Goal: Information Seeking & Learning: Understand process/instructions

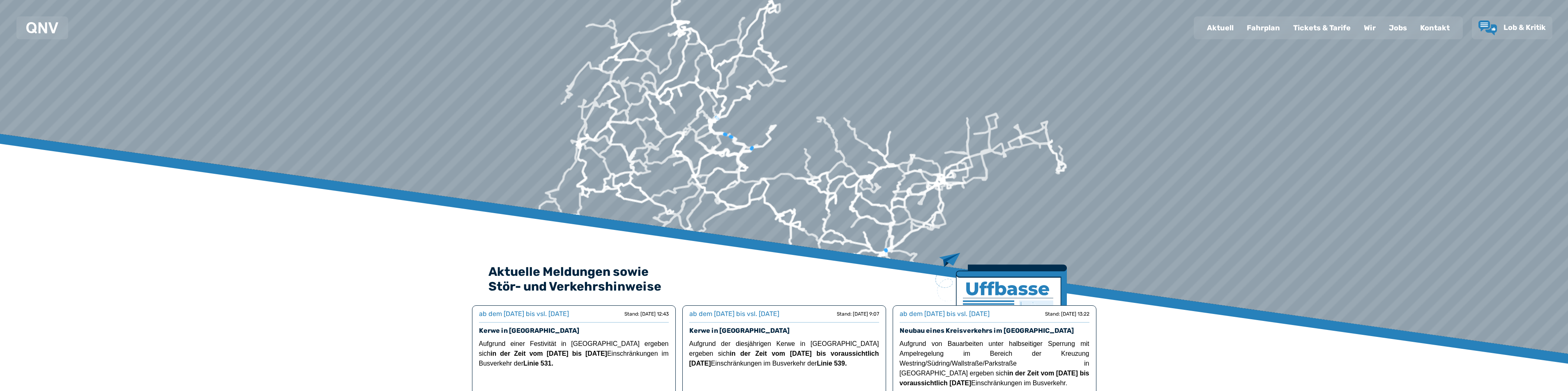
click at [1270, 25] on div "Fahrplan" at bounding box center [1263, 28] width 47 height 21
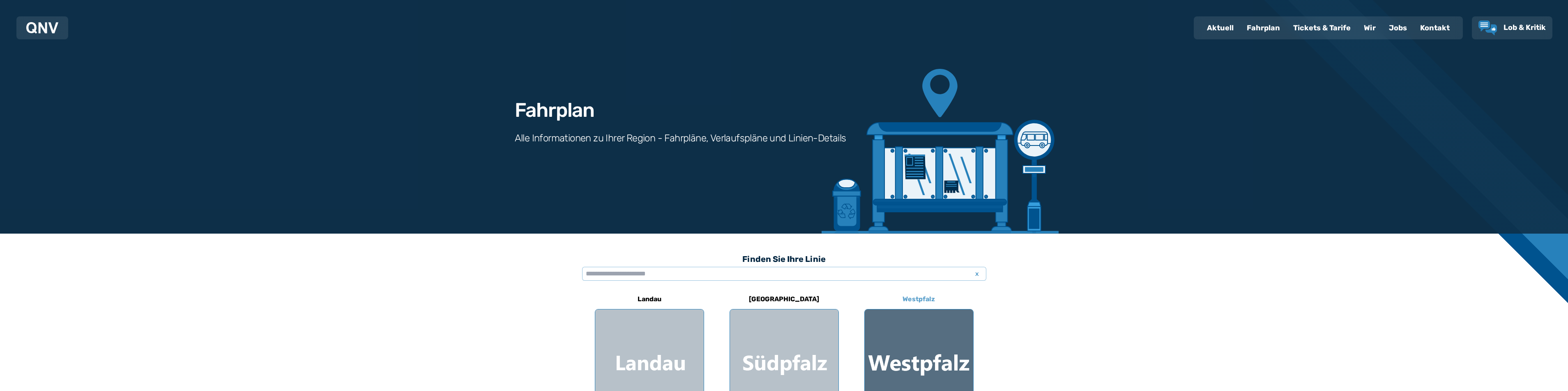
click at [923, 349] on div at bounding box center [918, 363] width 108 height 108
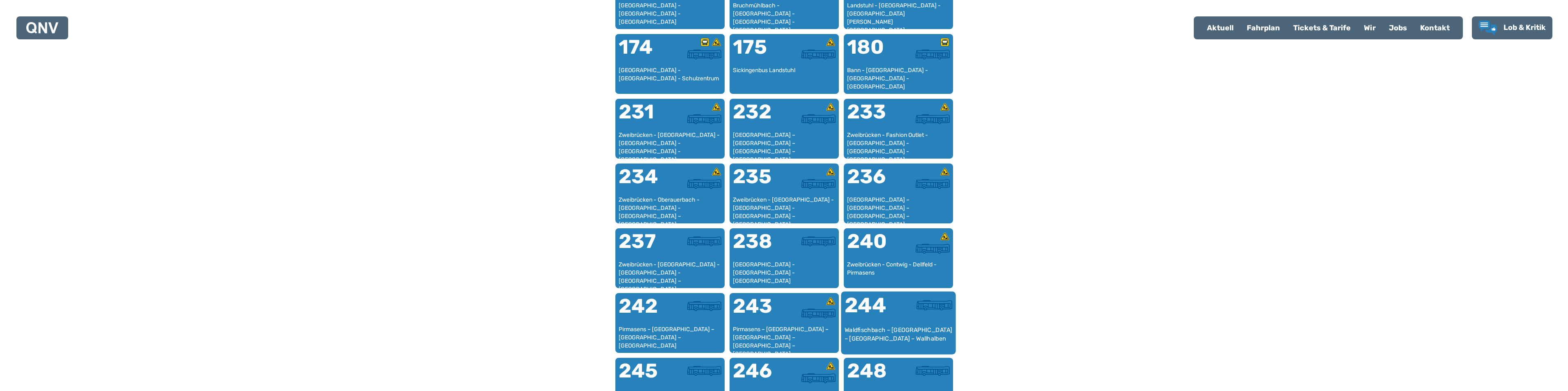
scroll to position [704, 0]
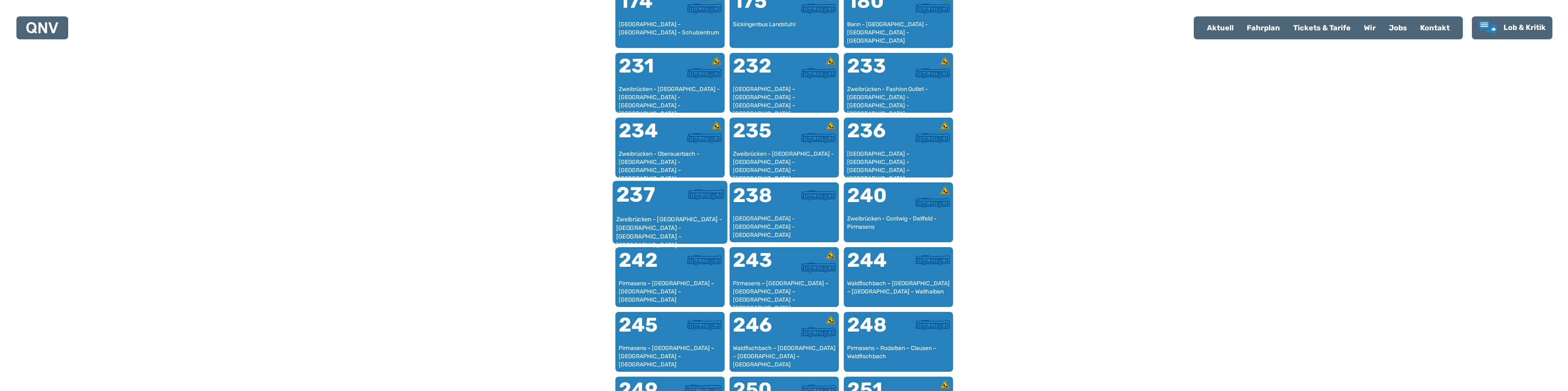
click at [645, 219] on div "Zweibrücken - [GEOGRAPHIC_DATA] - [GEOGRAPHIC_DATA] - [GEOGRAPHIC_DATA] – [GEOG…" at bounding box center [669, 227] width 108 height 25
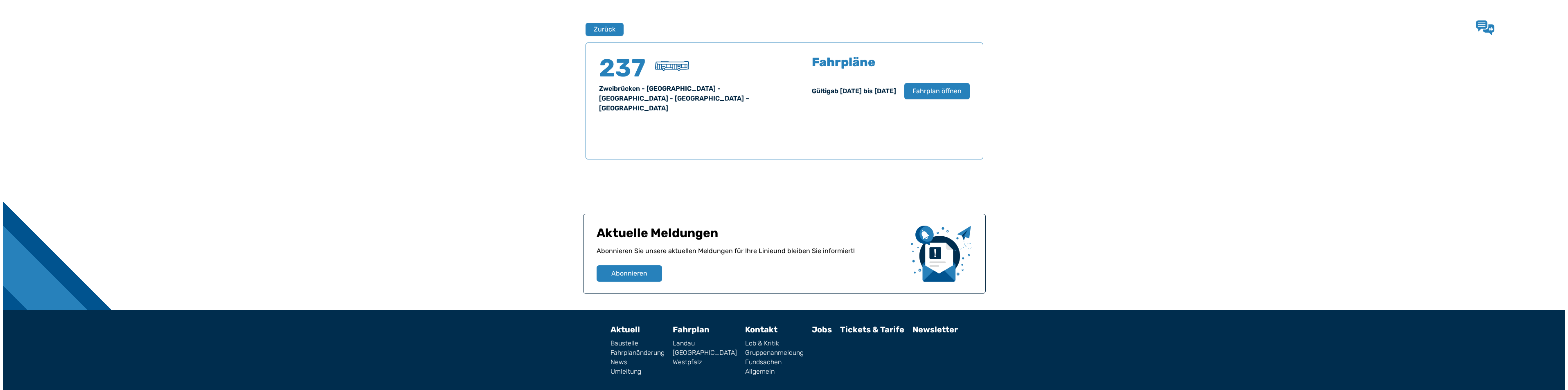
scroll to position [539, 0]
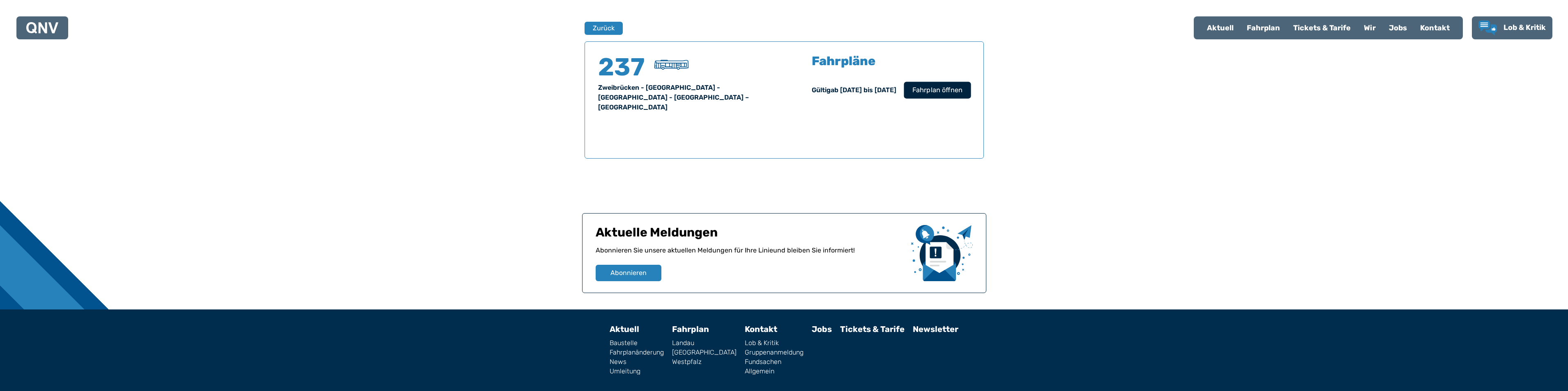
click at [938, 88] on span "Fahrplan öffnen" at bounding box center [936, 90] width 50 height 10
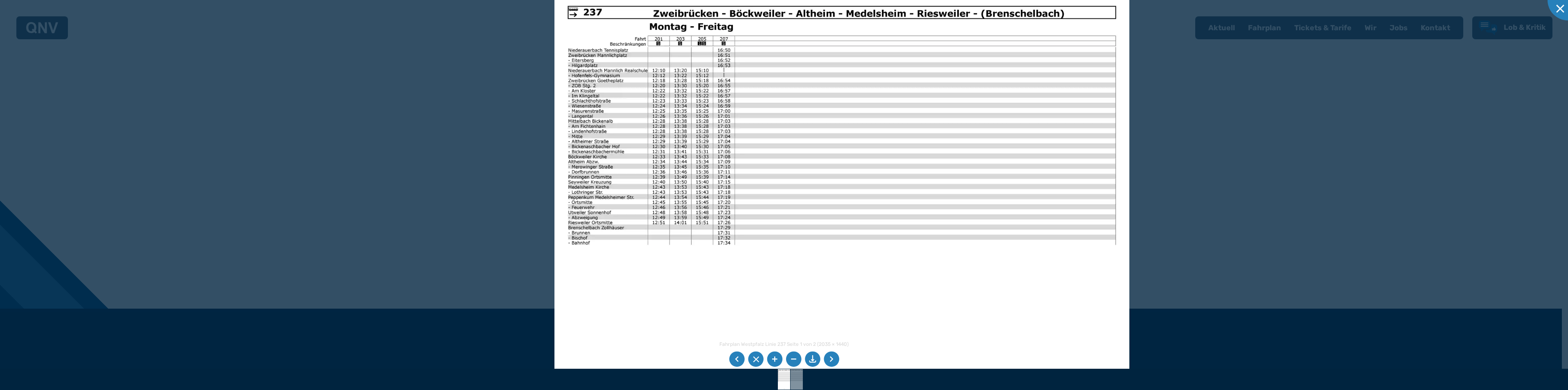
click at [599, 94] on img at bounding box center [842, 196] width 575 height 407
click at [736, 358] on li at bounding box center [737, 360] width 15 height 15
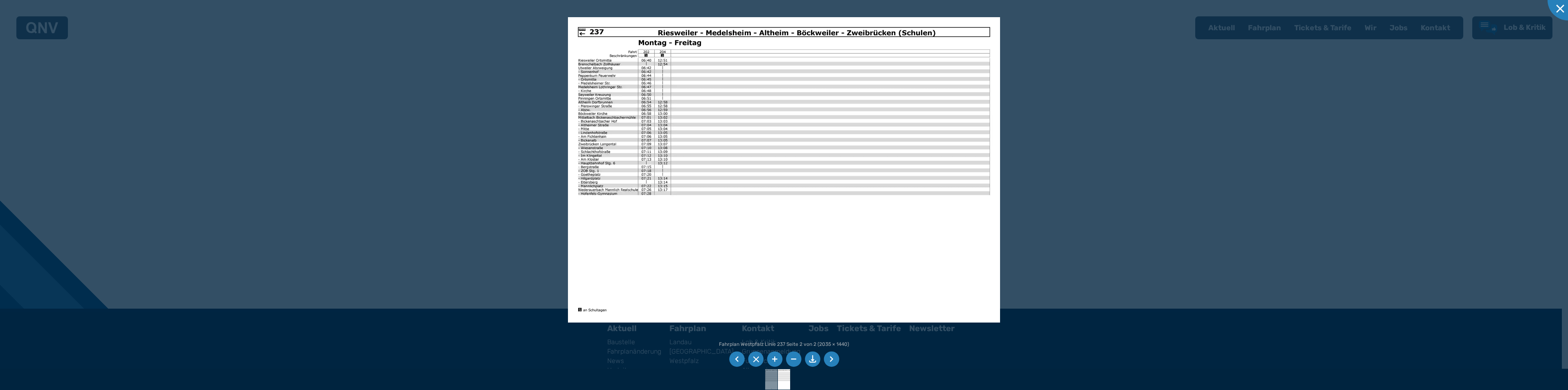
click at [648, 161] on img at bounding box center [784, 170] width 432 height 306
click at [651, 160] on img at bounding box center [784, 170] width 432 height 306
